Goal: Task Accomplishment & Management: Use online tool/utility

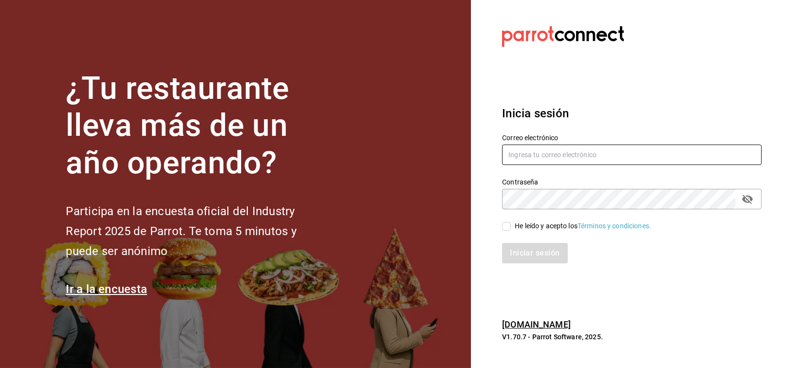
type input "[EMAIL_ADDRESS][PERSON_NAME][DOMAIN_NAME]"
click at [528, 225] on div "He leído y acepto los Términos y condiciones." at bounding box center [583, 226] width 136 height 10
click at [511, 225] on input "He leído y acepto los Términos y condiciones." at bounding box center [506, 226] width 9 height 9
checkbox input "true"
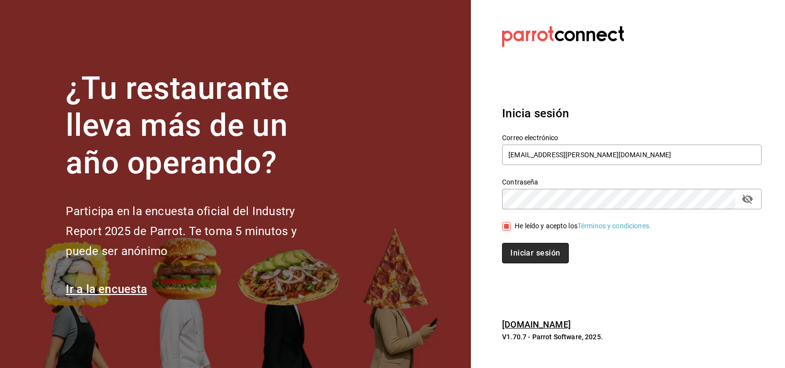
click at [522, 253] on button "Iniciar sesión" at bounding box center [535, 253] width 66 height 20
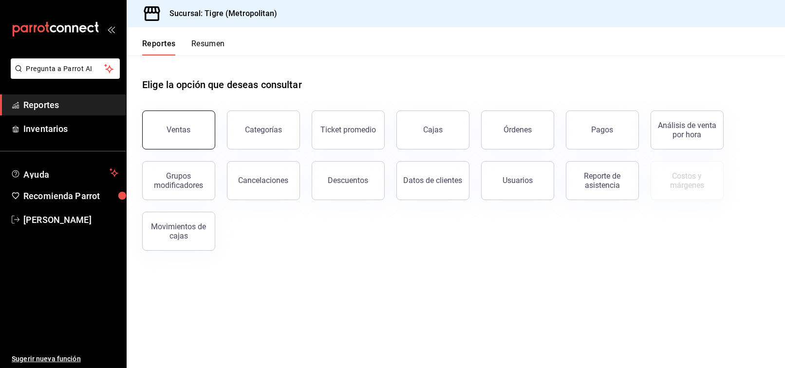
click at [183, 125] on button "Ventas" at bounding box center [178, 130] width 73 height 39
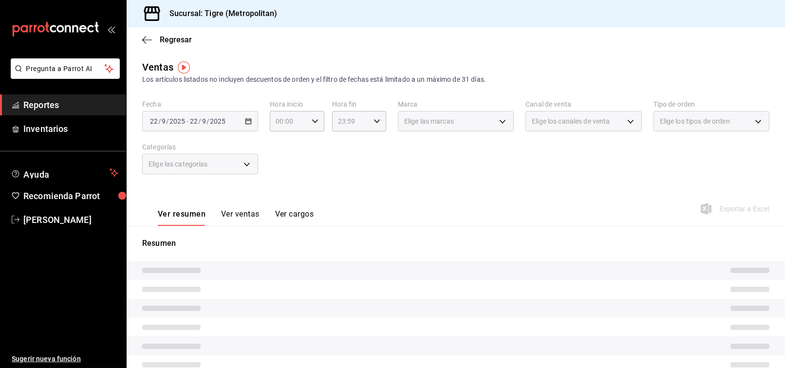
click at [246, 127] on div "2025-09-22 22 / 9 / 2025 - 2025-09-22 22 / 9 / 2025" at bounding box center [200, 121] width 116 height 20
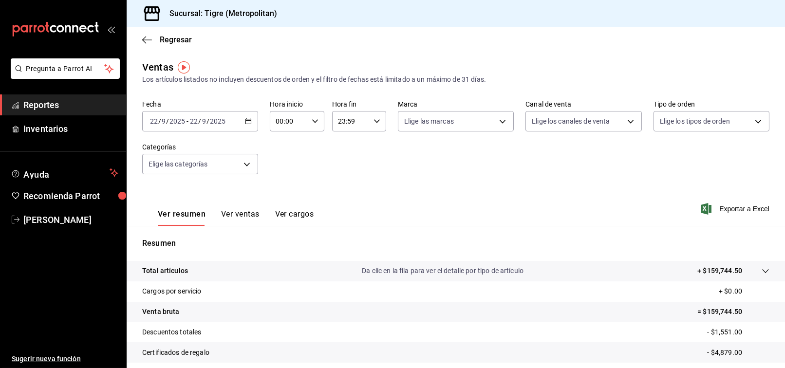
click at [246, 127] on div "2025-09-22 22 / 9 / 2025 - 2025-09-22 22 / 9 / 2025" at bounding box center [200, 121] width 116 height 20
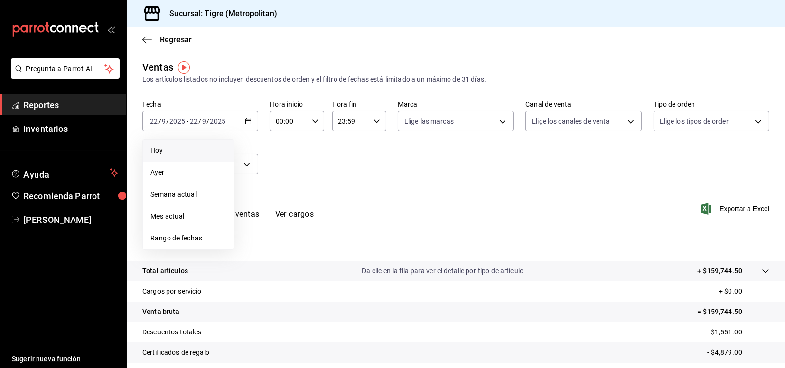
click at [191, 149] on span "Hoy" at bounding box center [187, 151] width 75 height 10
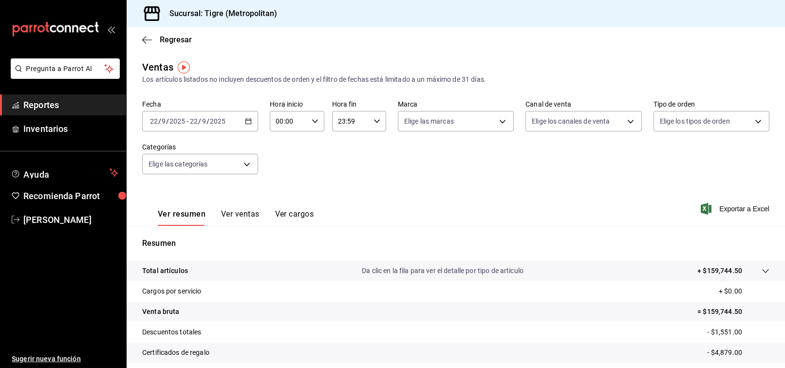
click at [305, 124] on div "00:00 Hora inicio" at bounding box center [297, 121] width 54 height 20
click at [285, 186] on button "02" at bounding box center [281, 192] width 23 height 19
type input "02:00"
click at [371, 156] on div at bounding box center [392, 184] width 785 height 368
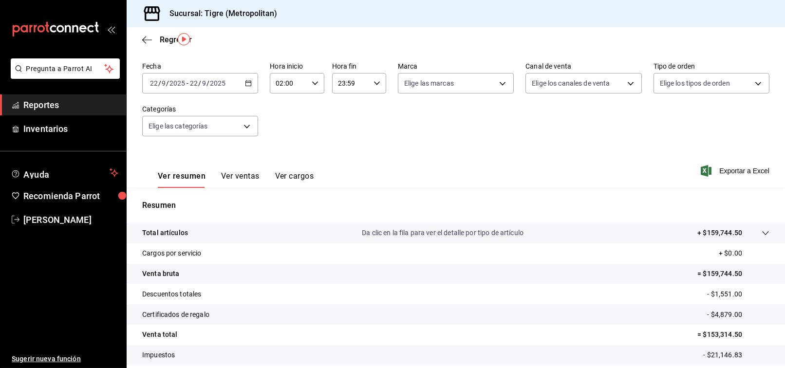
scroll to position [98, 0]
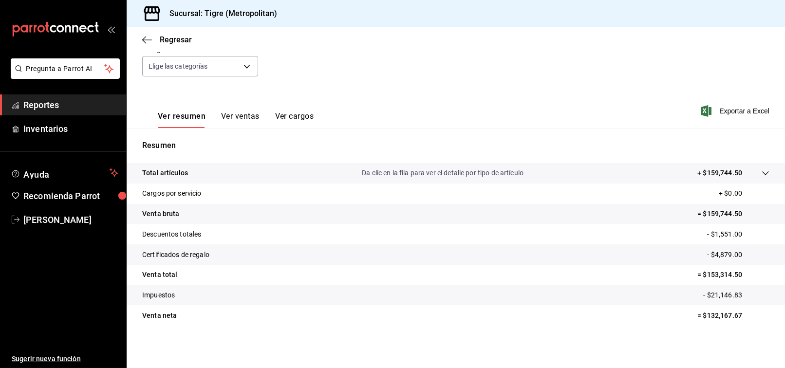
click at [75, 106] on span "Reportes" at bounding box center [70, 104] width 95 height 13
